Goal: Navigation & Orientation: Find specific page/section

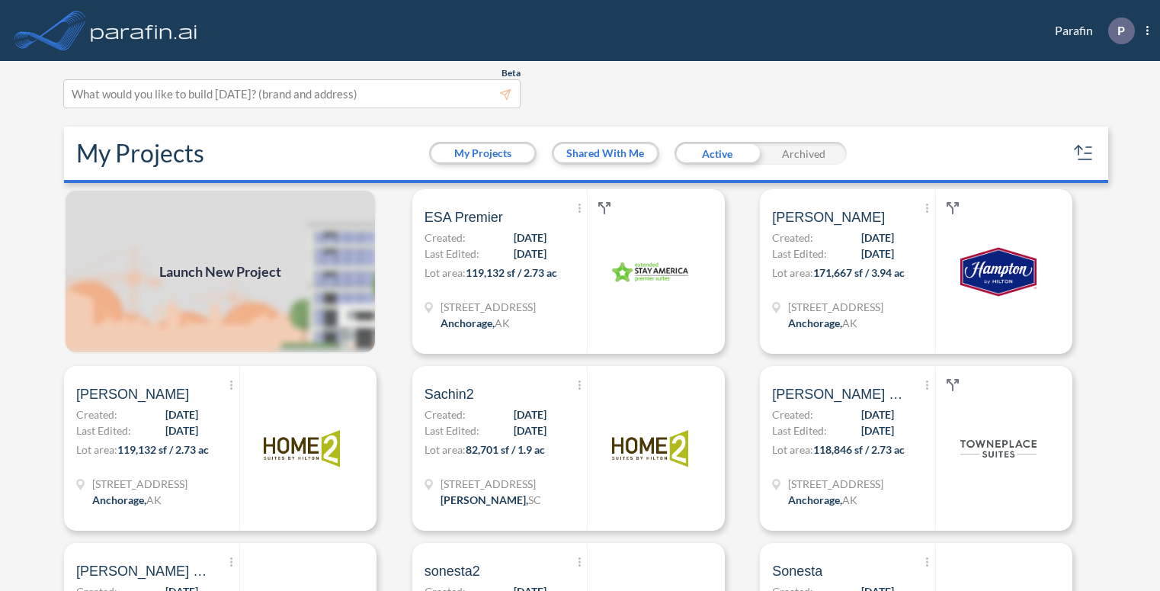
click at [264, 33] on header "Parafin P Show More Created with sketchtool. exit-to-app-button Created with Sk…" at bounding box center [580, 30] width 1160 height 61
click at [480, 246] on p "Last Edited: 08/29/2025" at bounding box center [486, 254] width 122 height 16
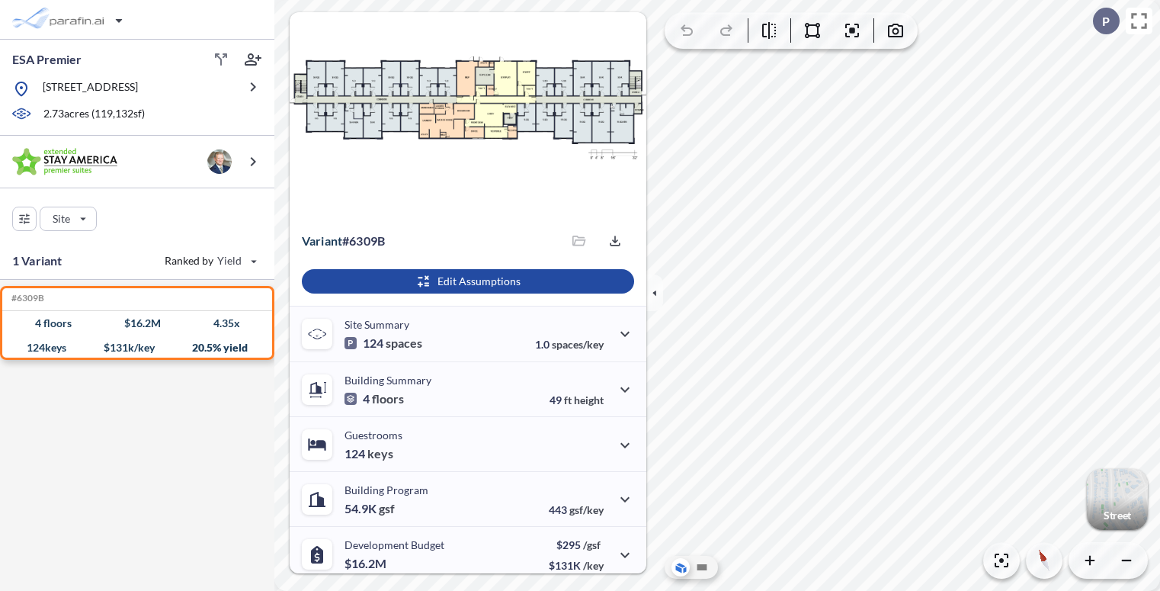
click at [1130, 500] on div "button" at bounding box center [1117, 499] width 61 height 61
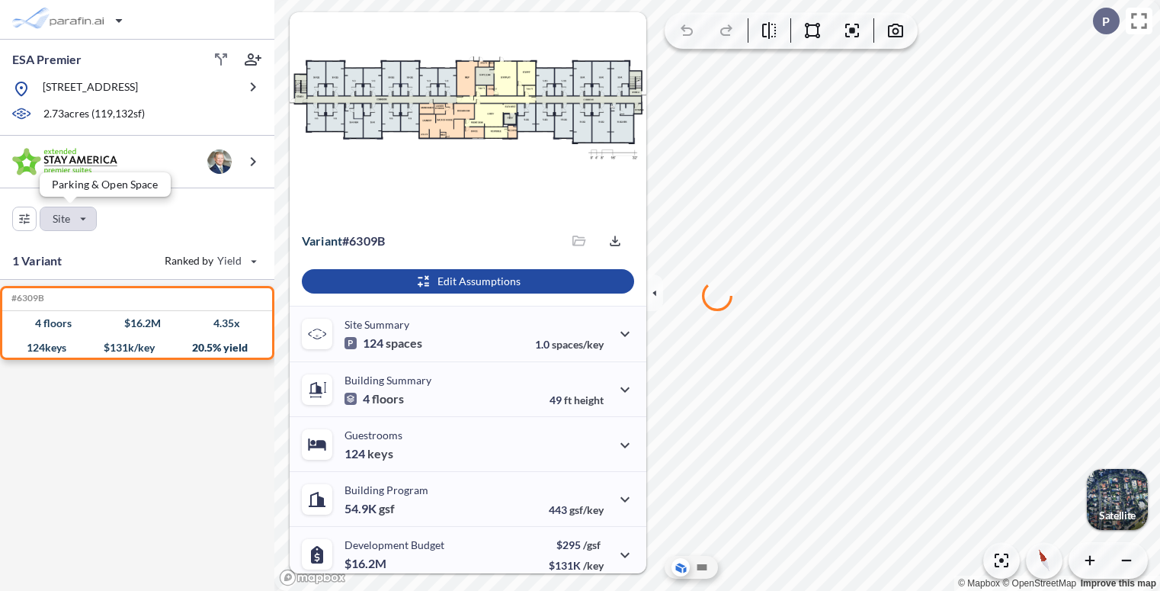
click at [91, 216] on div "button" at bounding box center [68, 218] width 56 height 23
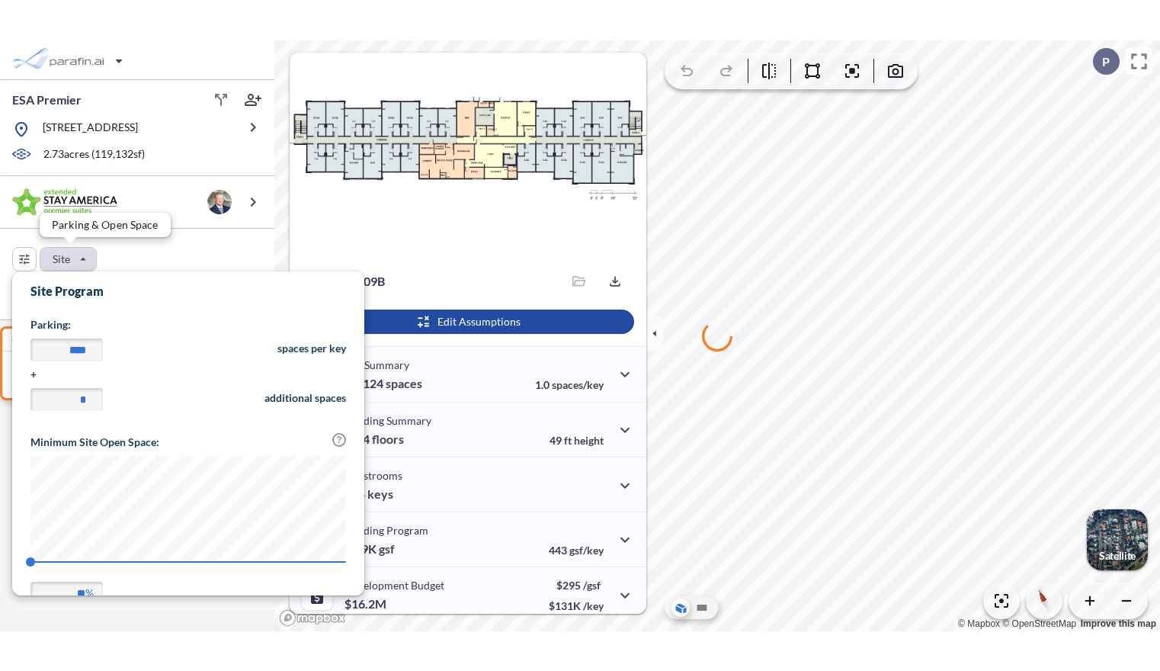
scroll to position [355, 352]
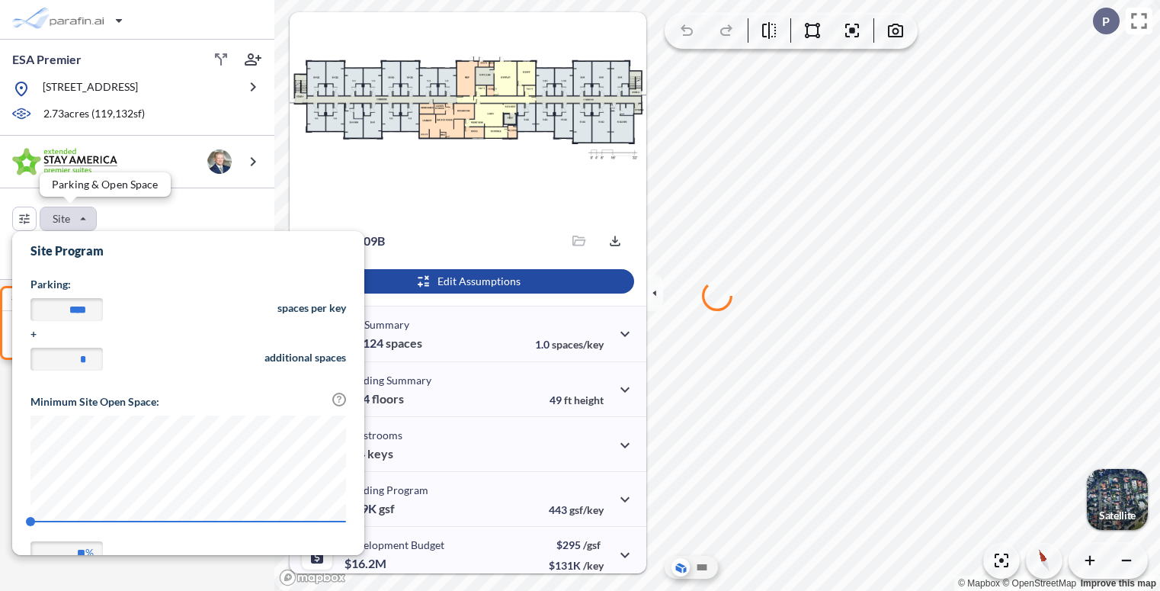
click at [91, 216] on div "button" at bounding box center [68, 218] width 56 height 23
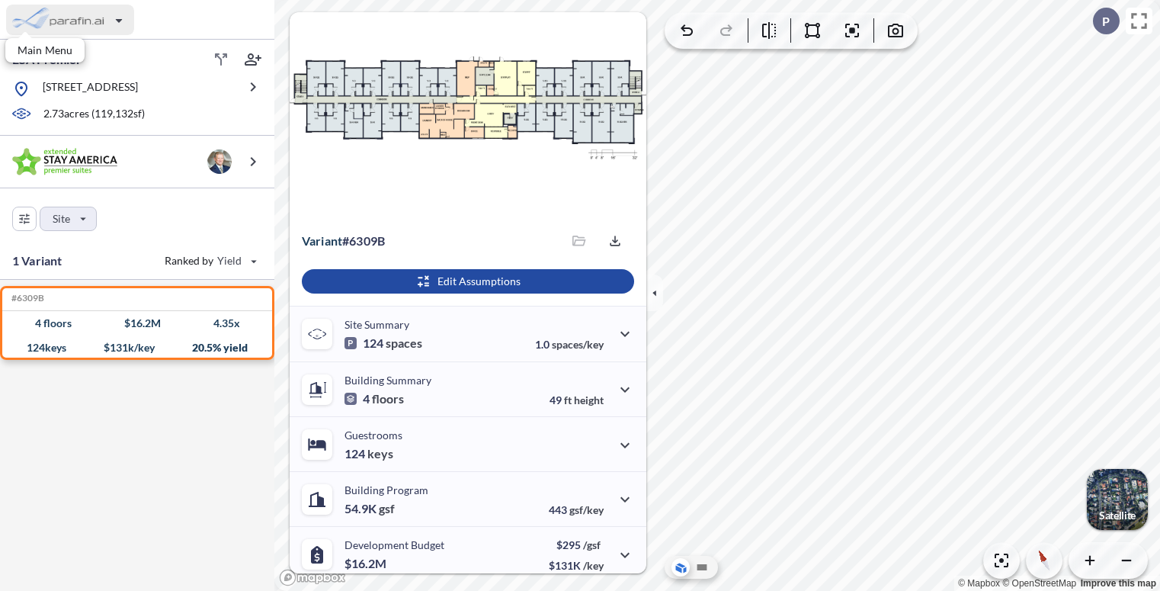
click at [84, 18] on div "button" at bounding box center [70, 20] width 128 height 30
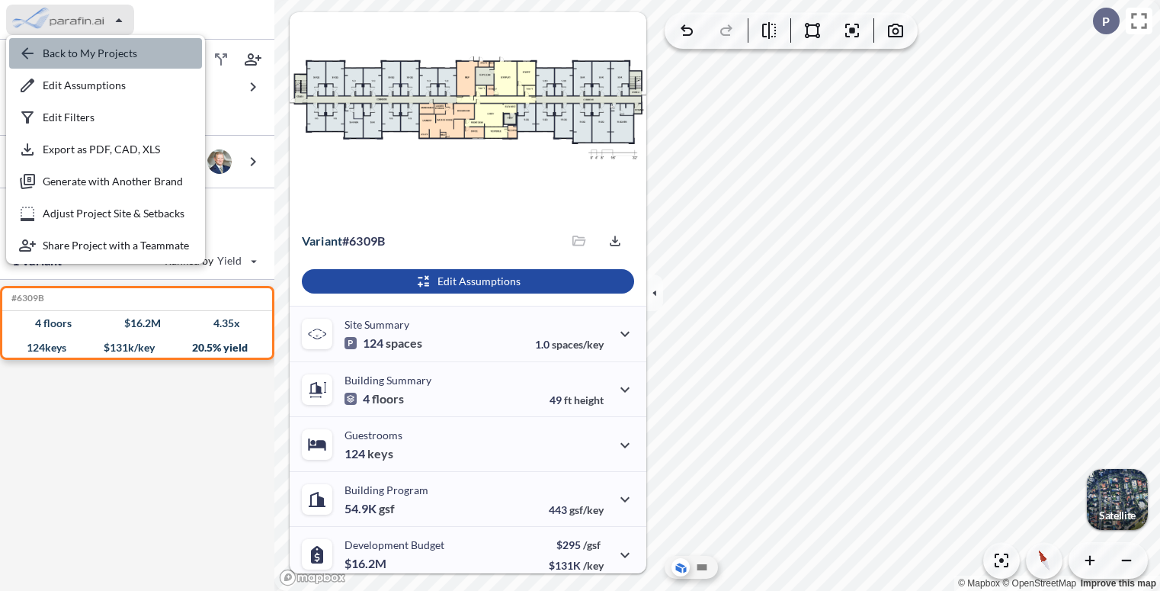
click at [95, 59] on div "button" at bounding box center [105, 53] width 193 height 30
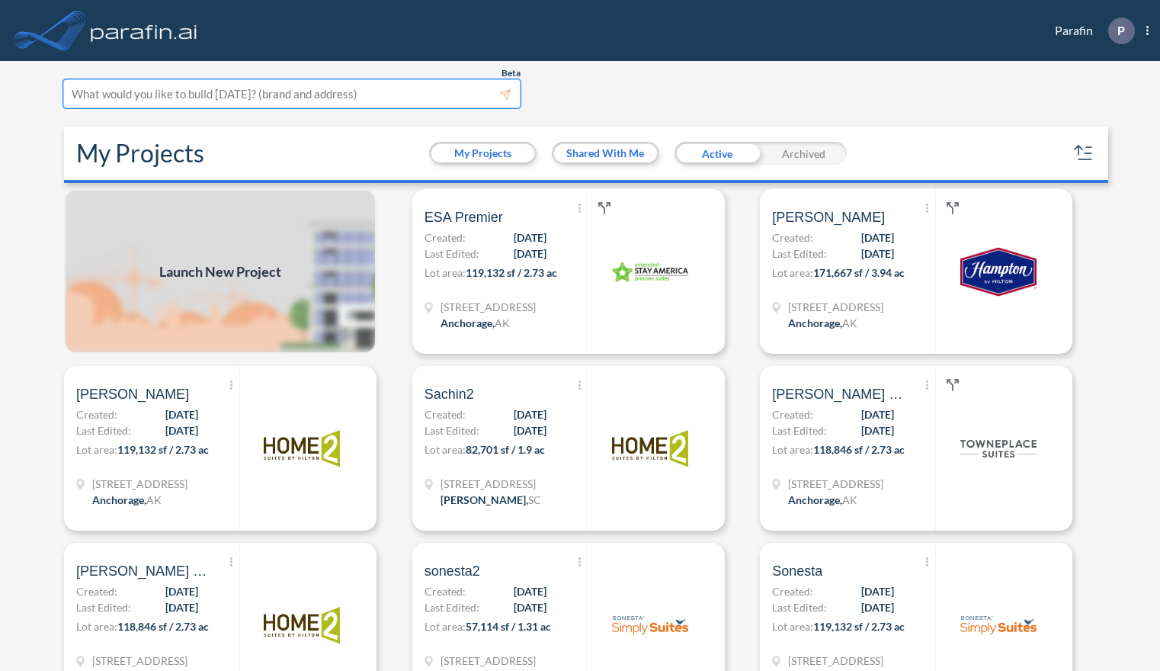
click at [155, 94] on div at bounding box center [292, 94] width 441 height 21
click at [172, 115] on section "Beta This experimental feature is still in beta. Help improve this by reporting…" at bounding box center [580, 366] width 1044 height 610
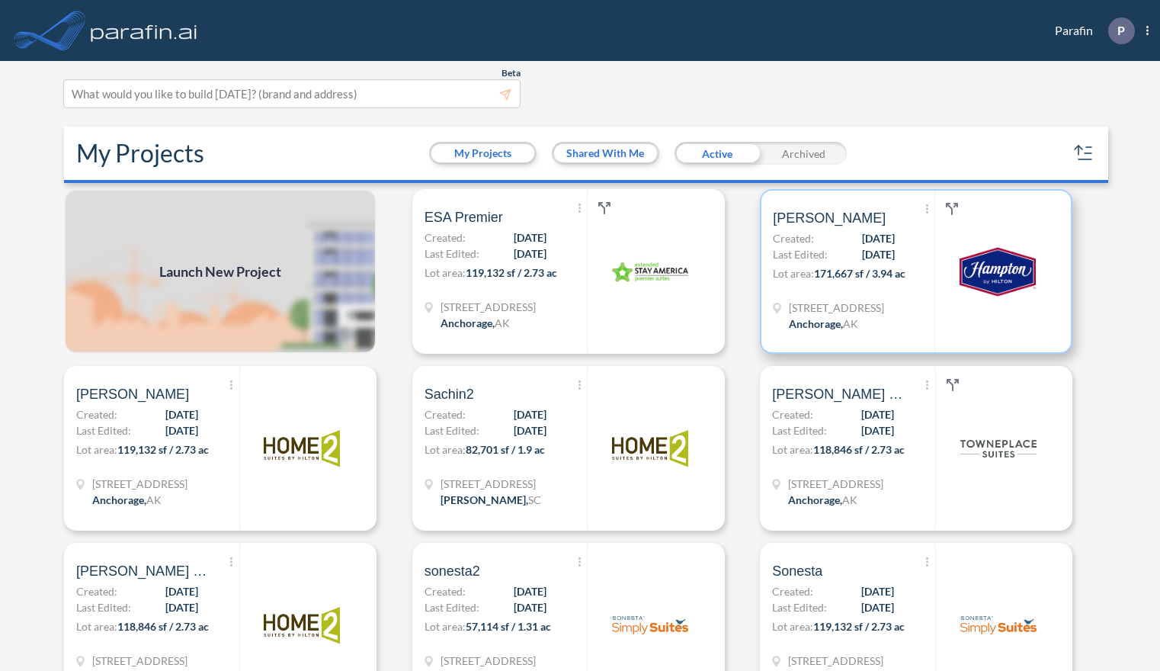
click at [817, 243] on p "Created: 08/14/2025" at bounding box center [834, 238] width 122 height 16
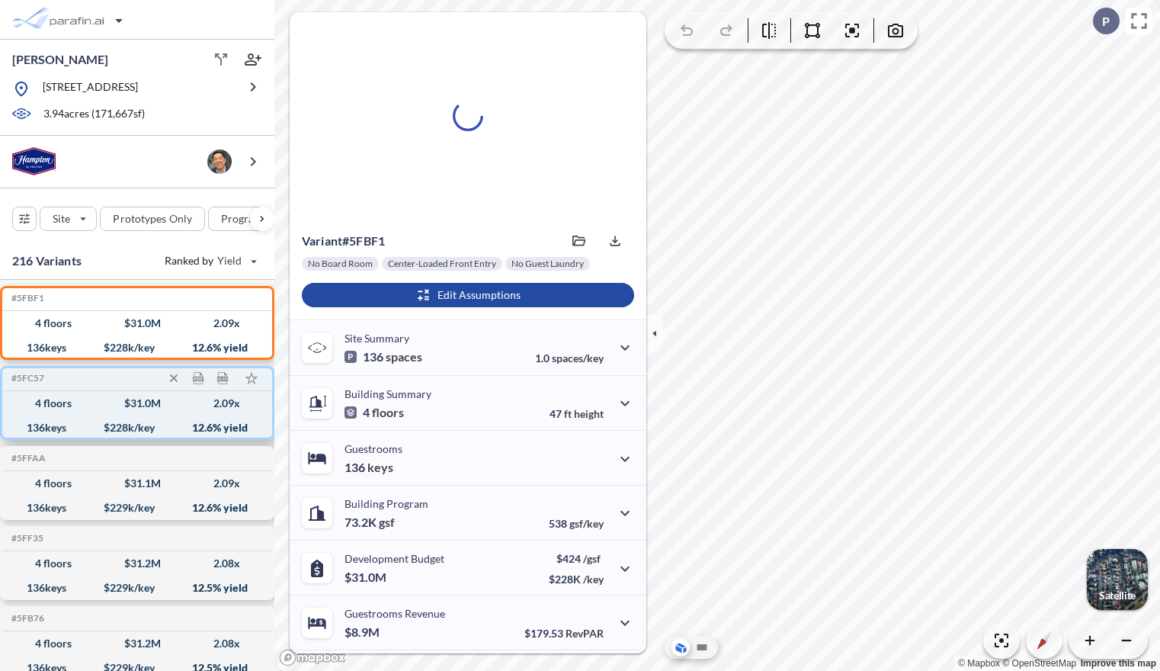
click at [196, 408] on div "4 floors $ 31.0 M 2.09 x" at bounding box center [137, 403] width 258 height 24
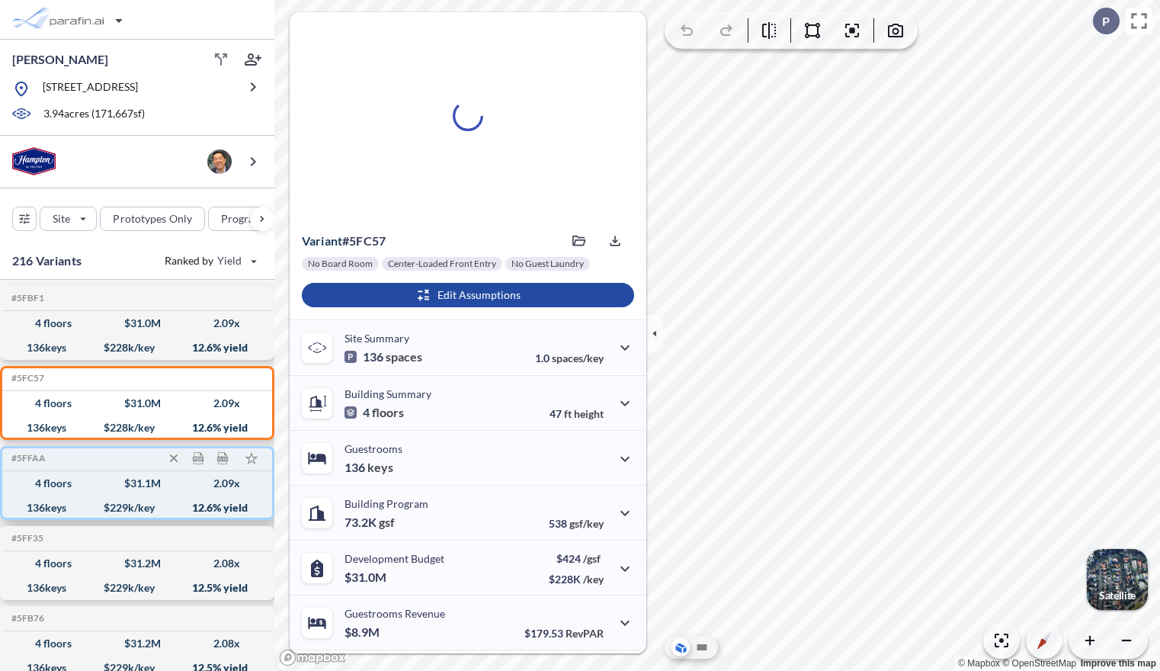
click at [104, 495] on div "136 keys $ 229 k/key 12.6 % yield" at bounding box center [137, 507] width 258 height 24
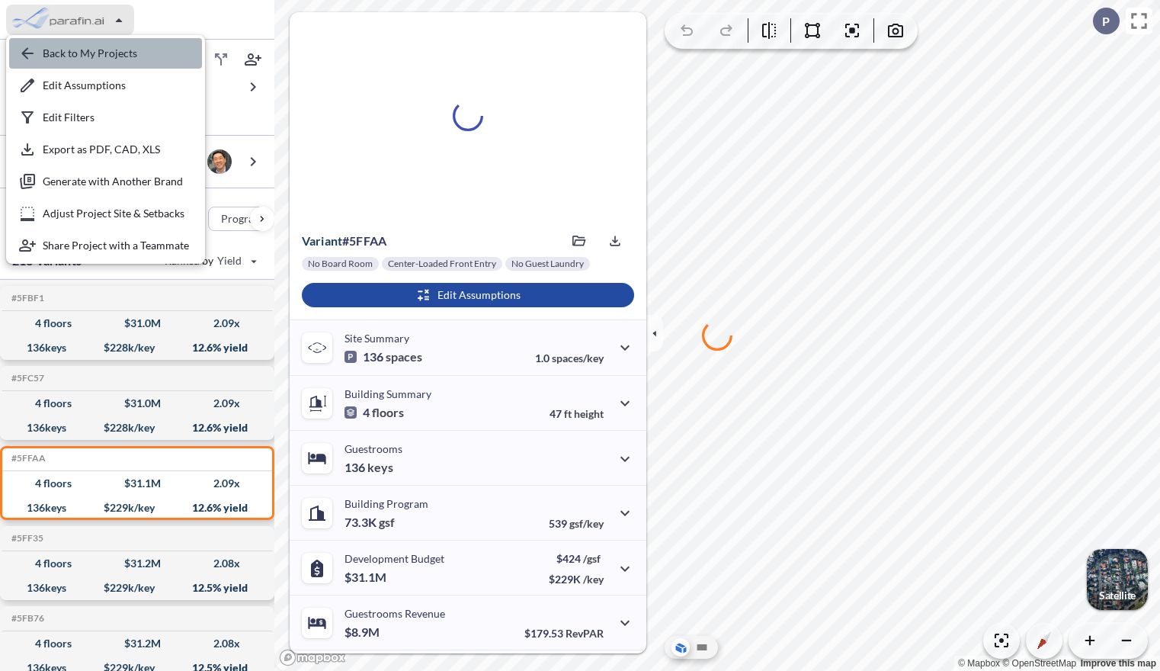
click at [76, 51] on div "button" at bounding box center [105, 53] width 193 height 30
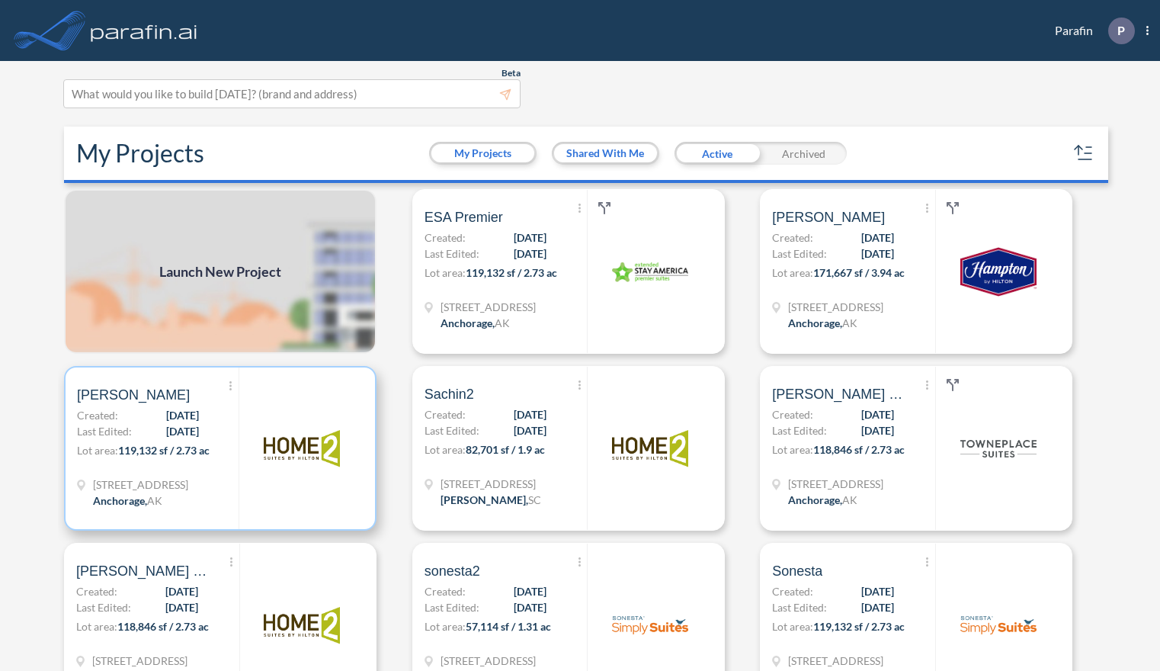
click at [168, 425] on span "08/14/2025" at bounding box center [182, 431] width 33 height 16
